Goal: Task Accomplishment & Management: Complete application form

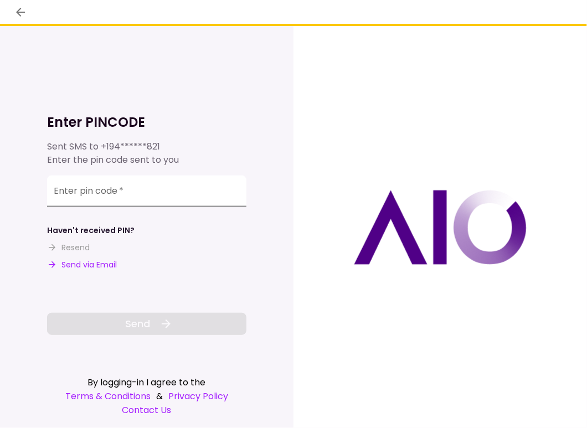
click at [126, 191] on input "Enter pin code   *" at bounding box center [146, 191] width 199 height 31
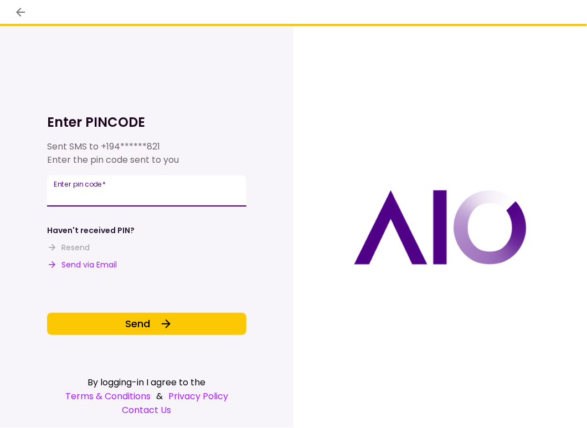
type input "******"
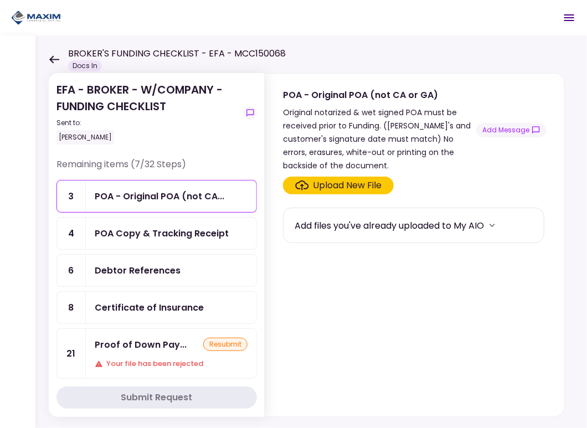
scroll to position [111, 0]
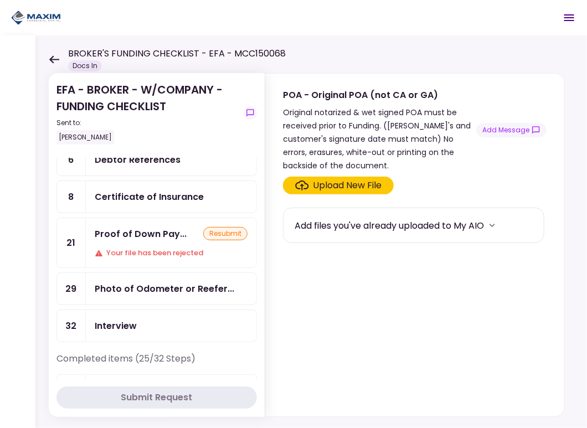
click at [225, 227] on div "resubmit" at bounding box center [225, 233] width 44 height 13
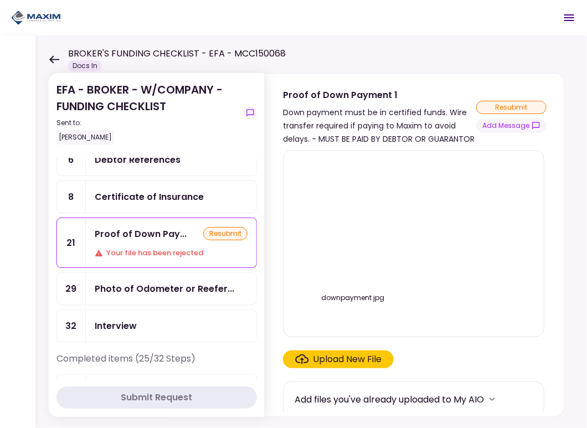
click at [221, 233] on div "resubmit" at bounding box center [225, 233] width 44 height 13
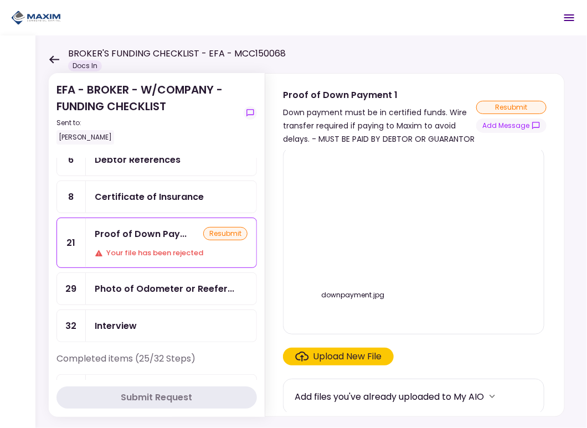
click at [451, 222] on div "downpayment.jpg" at bounding box center [414, 241] width 238 height 168
click at [496, 107] on div "resubmit" at bounding box center [511, 107] width 70 height 13
click at [521, 108] on div "resubmit" at bounding box center [511, 107] width 70 height 13
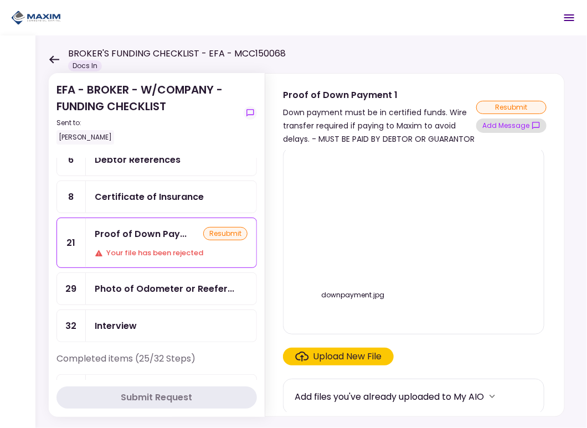
click at [500, 129] on button "Add Message" at bounding box center [511, 126] width 70 height 14
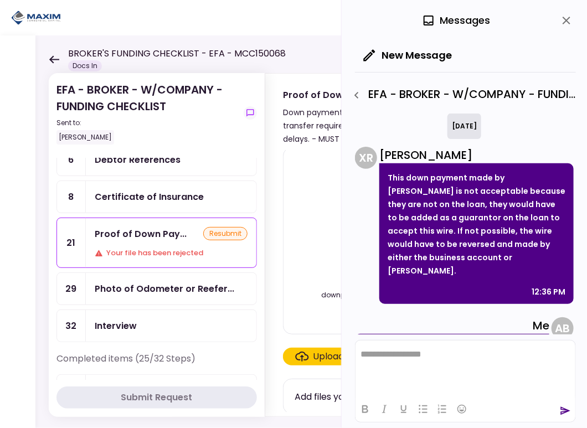
scroll to position [38, 0]
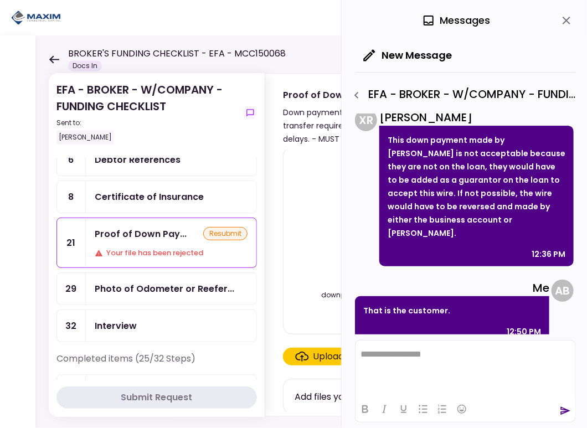
click at [212, 299] on link "29 Photo of Odometer or Reefer..." at bounding box center [157, 289] width 201 height 33
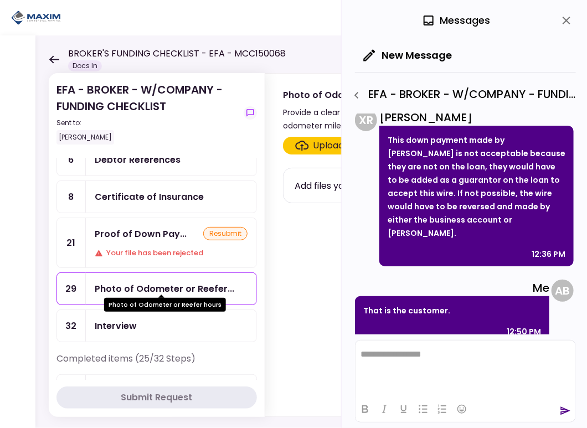
click at [203, 287] on div "Photo of Odometer or Reefer..." at bounding box center [165, 289] width 140 height 14
click at [567, 19] on icon "close" at bounding box center [566, 20] width 13 height 13
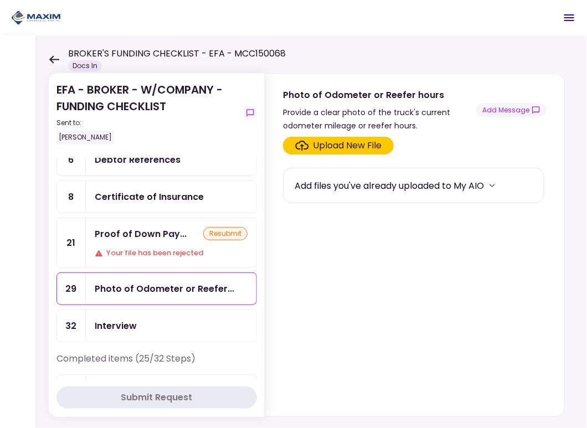
click at [364, 145] on div "Upload New File" at bounding box center [348, 145] width 69 height 13
click at [0, 0] on input "Upload New File" at bounding box center [0, 0] width 0 height 0
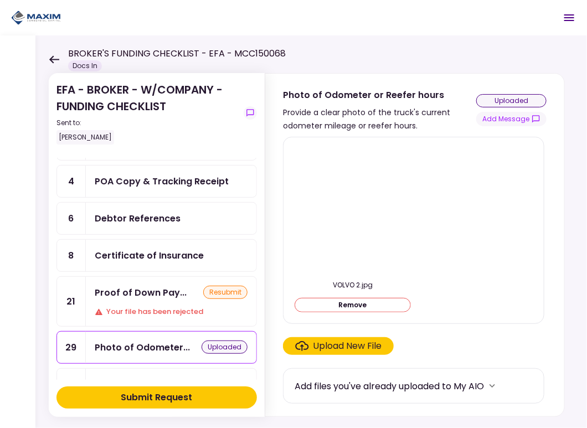
scroll to position [111, 0]
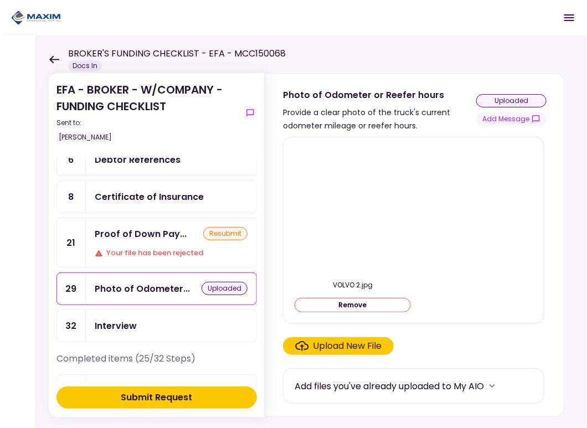
click at [126, 239] on div "Proof of Down Pay... resubmit Your file has been rejected" at bounding box center [171, 242] width 171 height 49
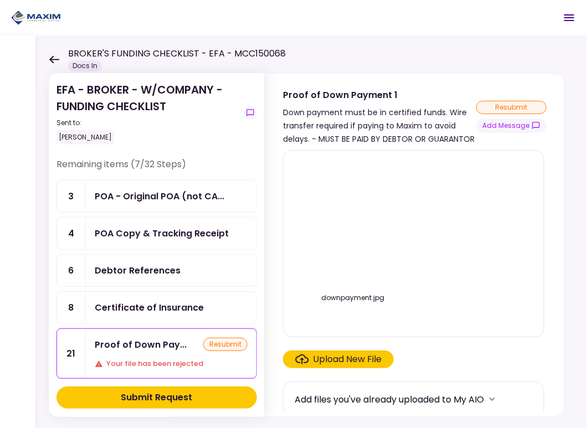
click at [350, 358] on div "Upload New File" at bounding box center [348, 359] width 69 height 13
click at [0, 0] on input "Upload New File" at bounding box center [0, 0] width 0 height 0
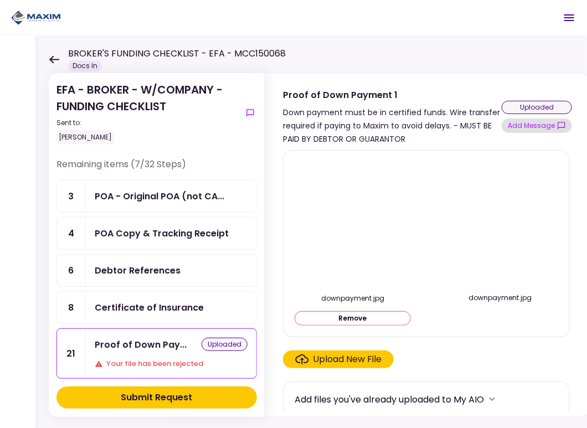
click at [525, 128] on button "Add Message" at bounding box center [537, 126] width 70 height 14
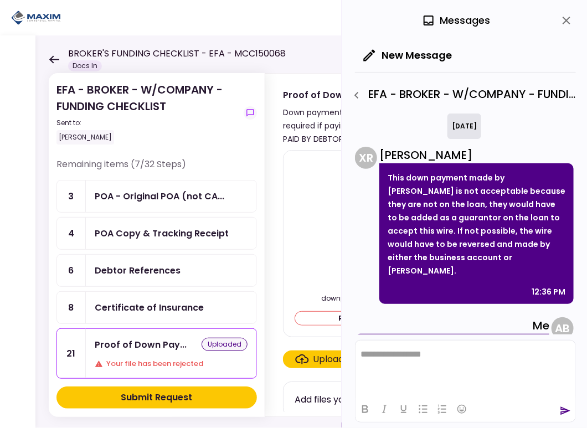
scroll to position [38, 0]
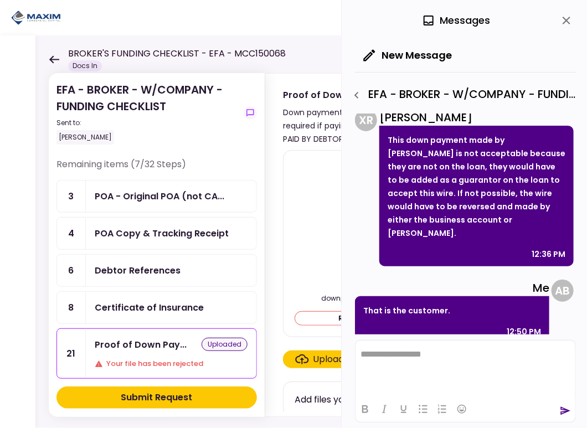
click at [440, 368] on html "**********" at bounding box center [465, 354] width 220 height 28
click at [567, 412] on icon "send" at bounding box center [565, 411] width 9 height 8
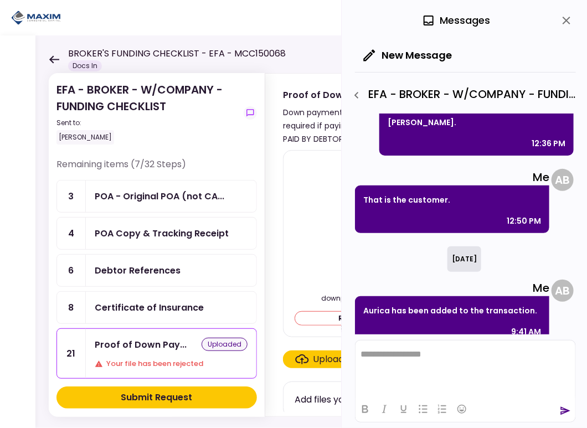
click at [259, 374] on section "EFA - BROKER - W/COMPANY - FUNDING CHECKLIST Sent to: [PERSON_NAME] Remaining i…" at bounding box center [157, 245] width 216 height 344
click at [148, 393] on div "Submit Request" at bounding box center [156, 397] width 71 height 13
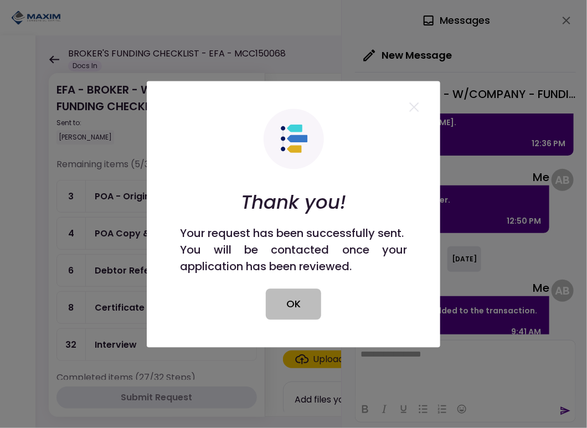
click at [304, 310] on button "OK" at bounding box center [293, 304] width 55 height 31
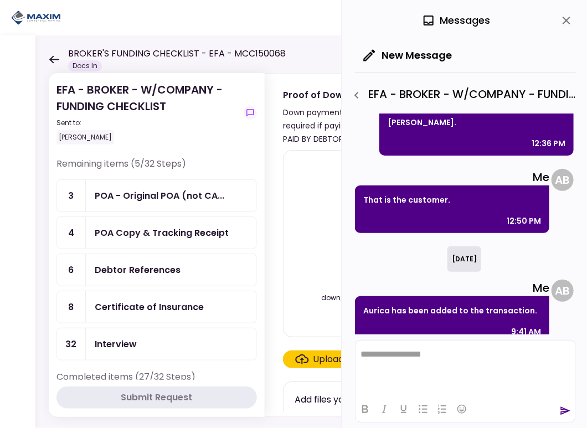
scroll to position [0, 0]
click at [152, 199] on div "POA - Original POA (not CA..." at bounding box center [160, 196] width 130 height 14
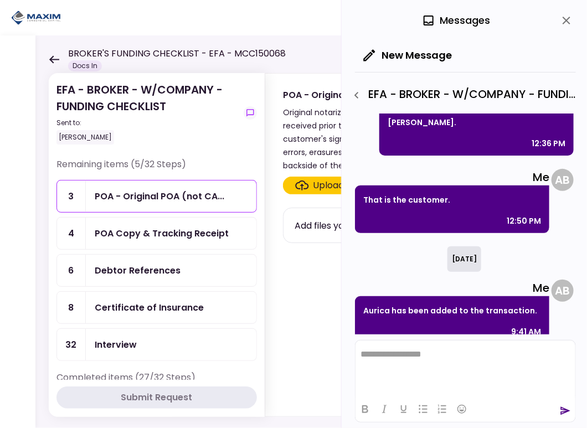
click at [140, 233] on div "POA Copy & Tracking Receipt" at bounding box center [162, 234] width 134 height 14
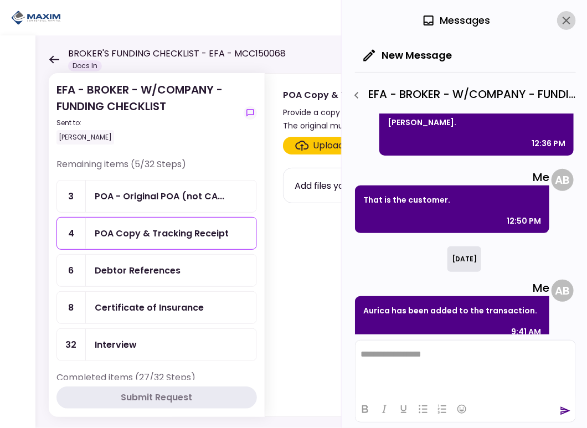
click at [566, 22] on icon "close" at bounding box center [566, 20] width 13 height 13
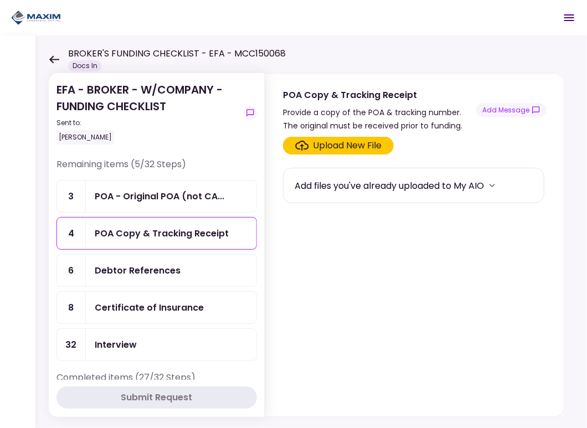
click at [132, 306] on div "Certificate of Insurance" at bounding box center [149, 308] width 109 height 14
